Goal: Navigation & Orientation: Find specific page/section

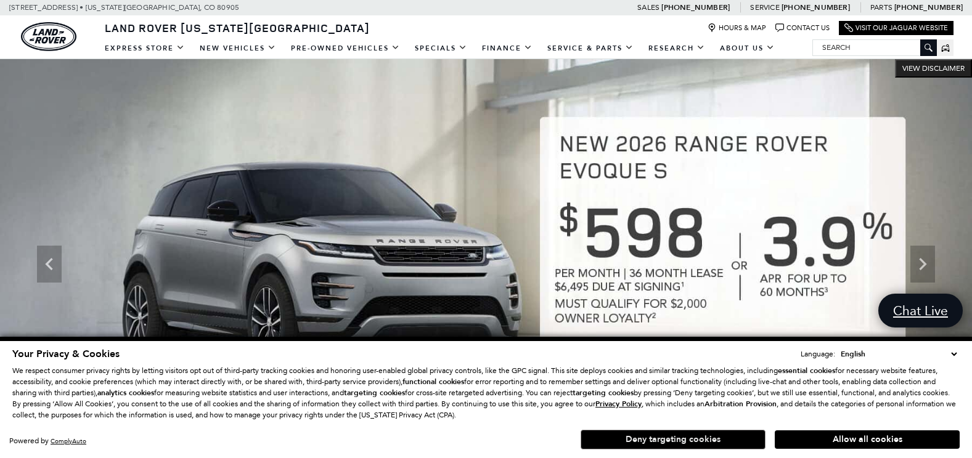
click at [678, 440] on button "Deny targeting cookies" at bounding box center [672, 440] width 185 height 20
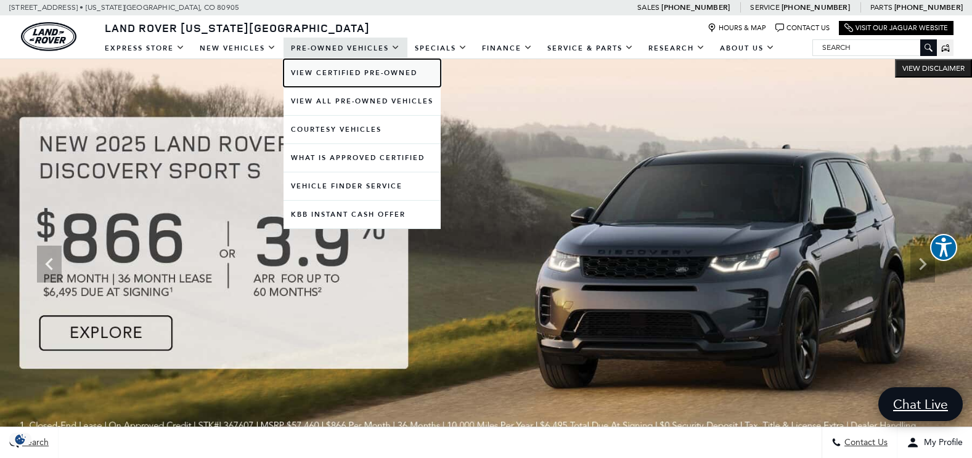
click at [354, 69] on link "View Certified Pre-Owned" at bounding box center [361, 73] width 157 height 28
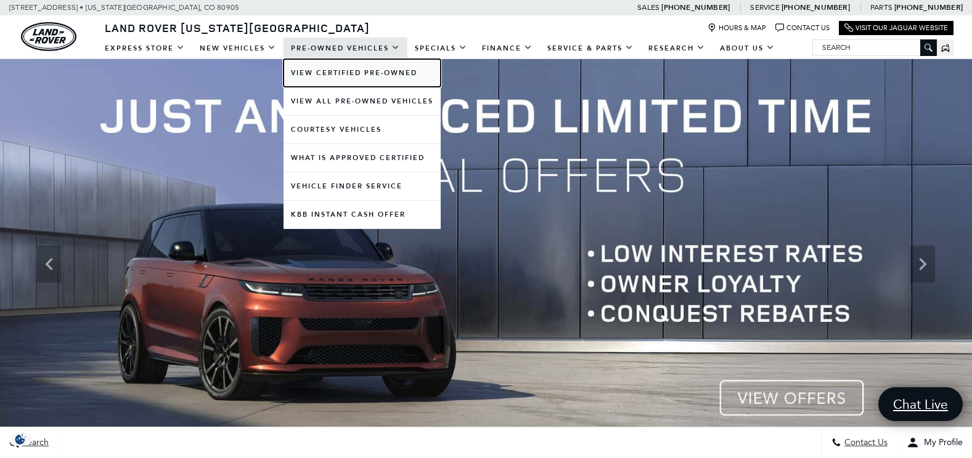
click at [330, 73] on link "View Certified Pre-Owned" at bounding box center [361, 73] width 157 height 28
